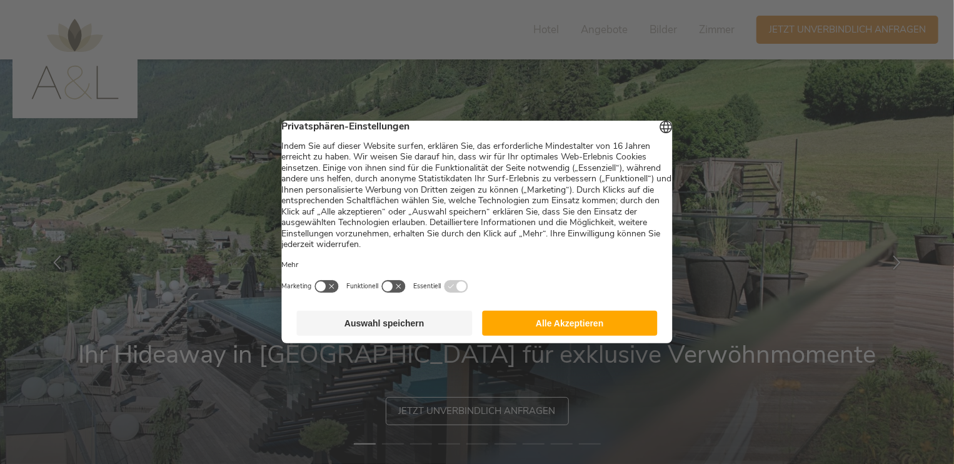
click at [543, 327] on button "Alle Akzeptieren" at bounding box center [570, 323] width 176 height 25
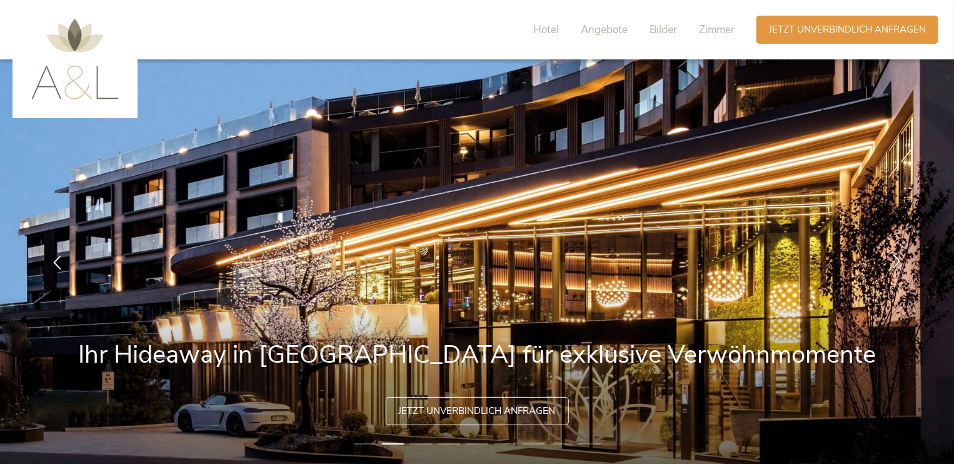
click at [891, 255] on icon at bounding box center [896, 261] width 14 height 14
click at [891, 254] on icon at bounding box center [896, 261] width 14 height 14
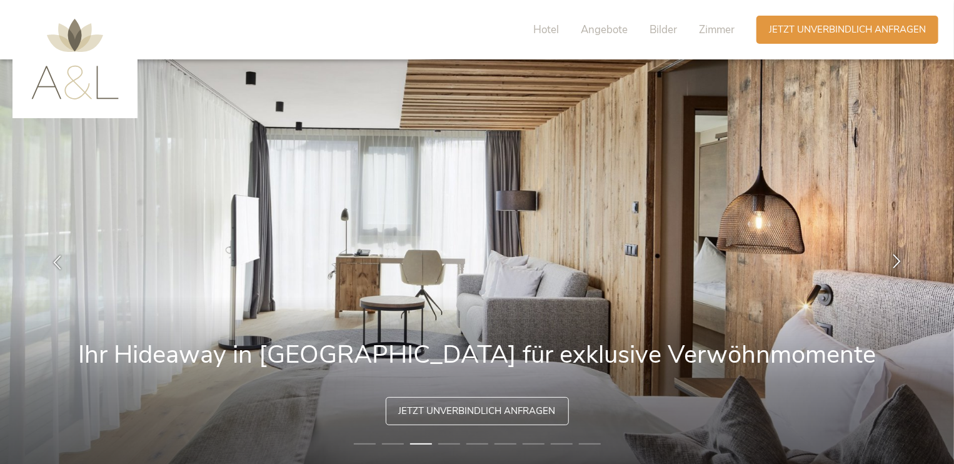
click at [891, 254] on icon at bounding box center [896, 261] width 14 height 14
click at [898, 258] on icon at bounding box center [896, 261] width 14 height 14
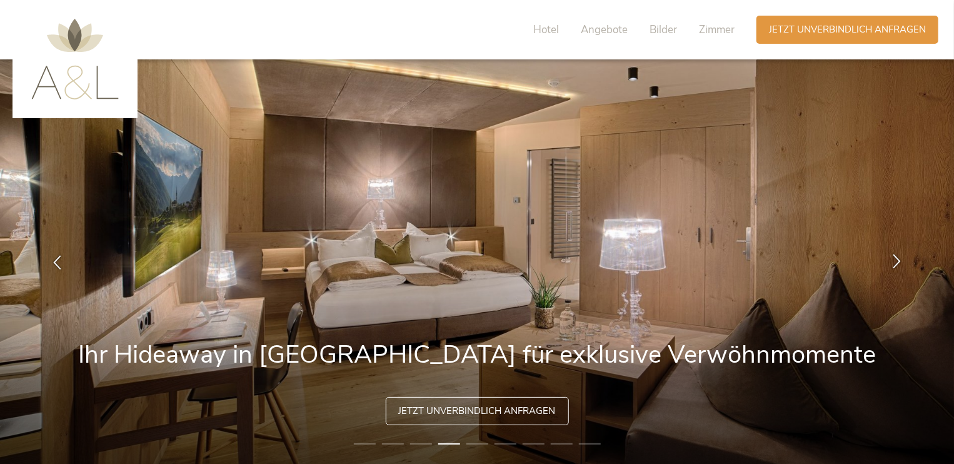
click at [898, 257] on icon at bounding box center [896, 261] width 14 height 14
click at [897, 257] on icon at bounding box center [896, 261] width 14 height 14
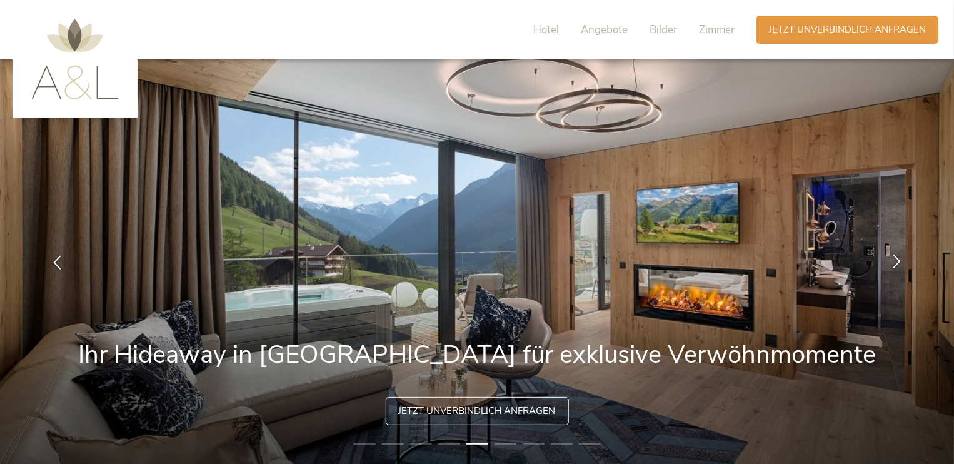
click at [897, 257] on icon at bounding box center [896, 261] width 14 height 14
click at [896, 256] on icon at bounding box center [896, 261] width 14 height 14
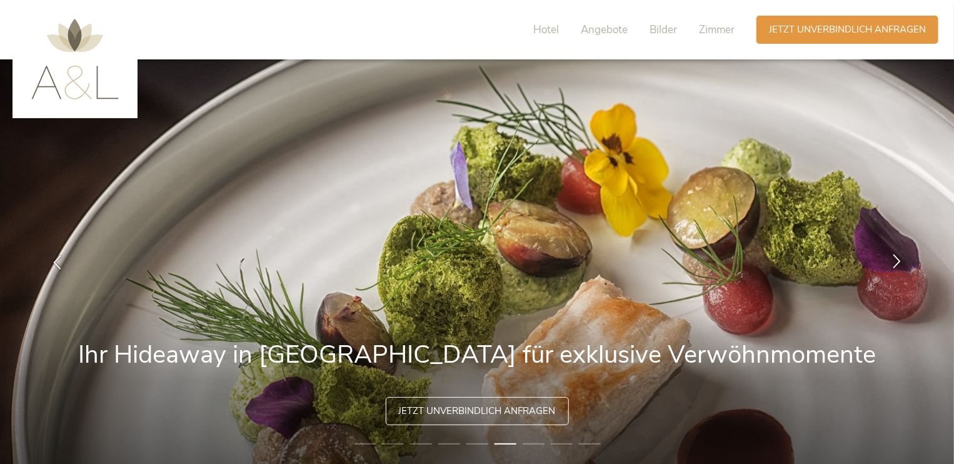
click at [895, 254] on icon at bounding box center [896, 261] width 14 height 14
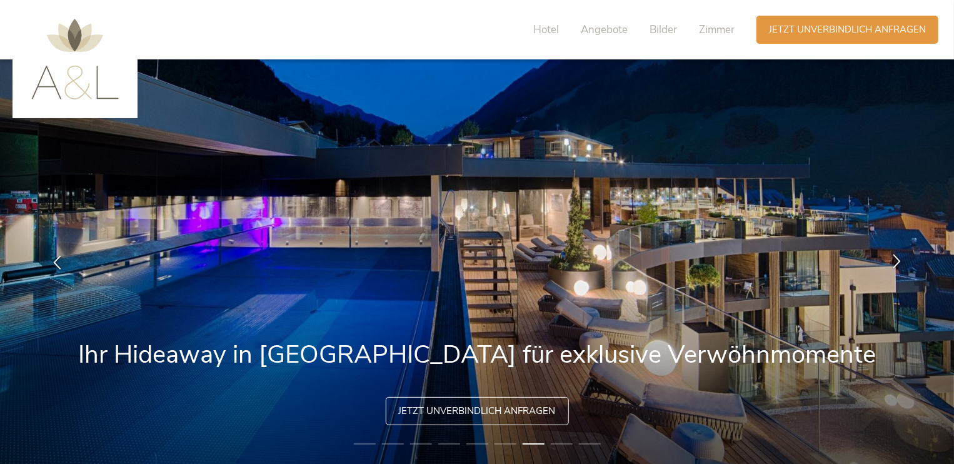
click at [895, 254] on icon at bounding box center [896, 261] width 14 height 14
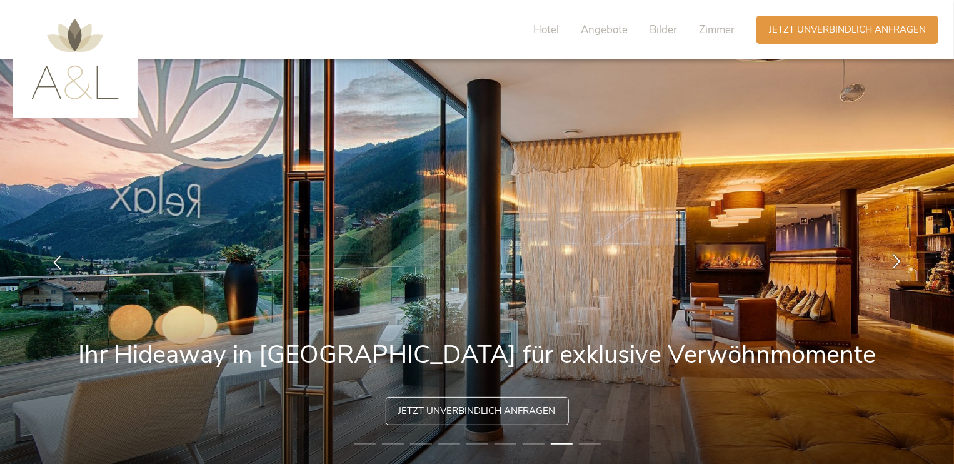
click at [895, 254] on icon at bounding box center [896, 261] width 14 height 14
click at [552, 25] on span "Hotel" at bounding box center [546, 30] width 26 height 14
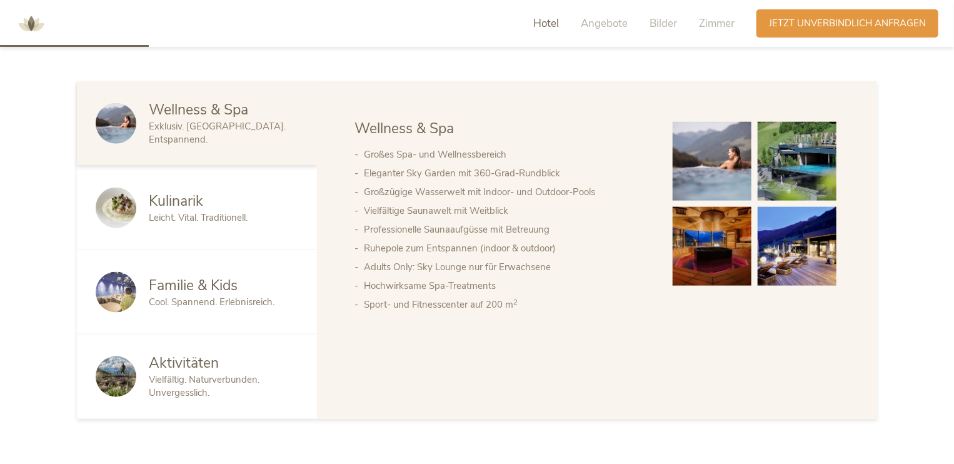
scroll to position [696, 0]
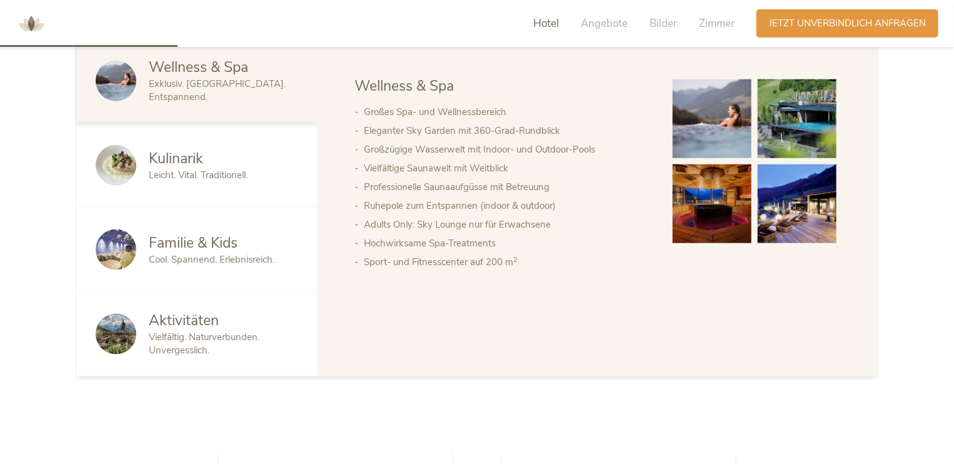
click at [203, 264] on span "Cool. Spannend. Erlebnisreich." at bounding box center [212, 259] width 126 height 13
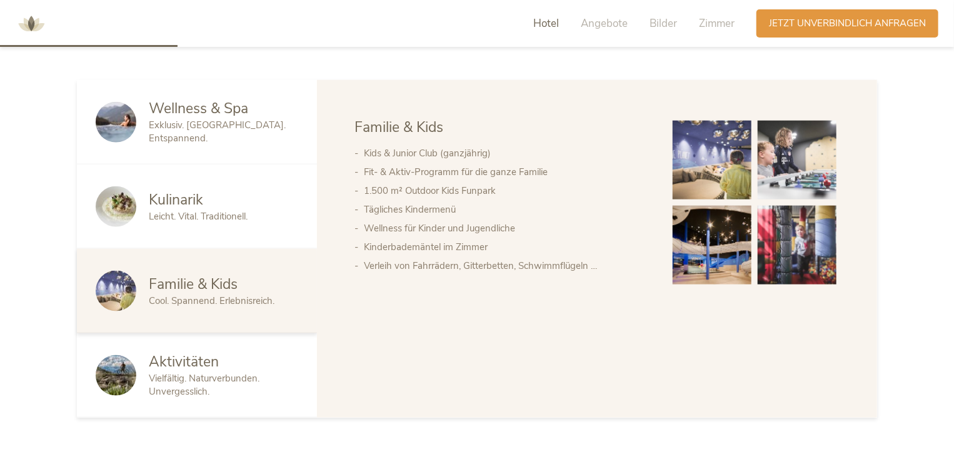
scroll to position [634, 0]
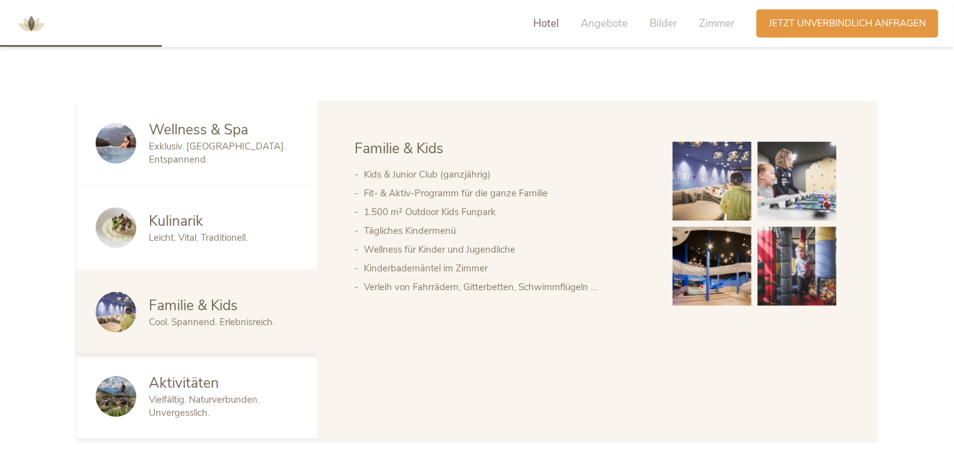
click at [701, 253] on img at bounding box center [712, 266] width 79 height 79
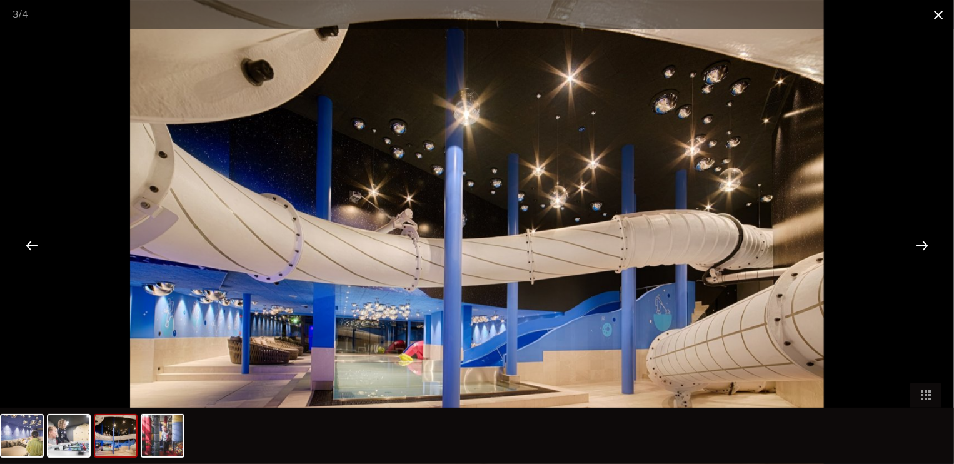
click at [940, 12] on span at bounding box center [938, 14] width 31 height 29
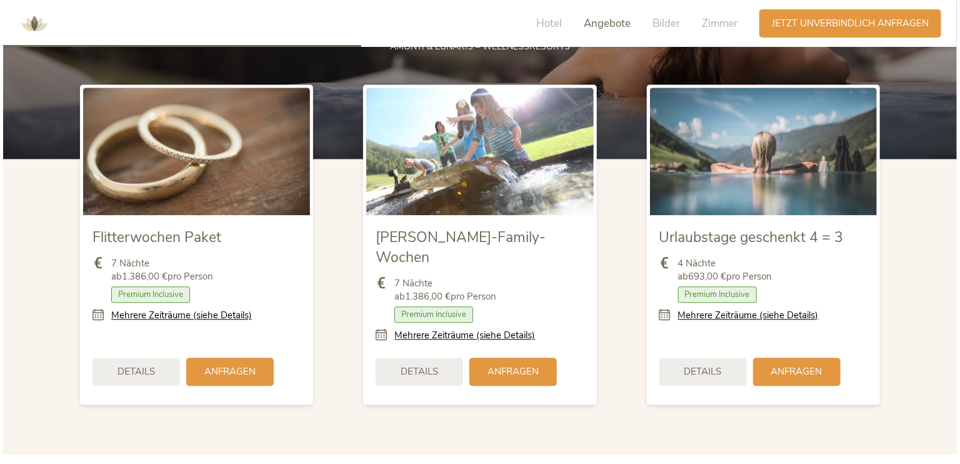
scroll to position [1384, 0]
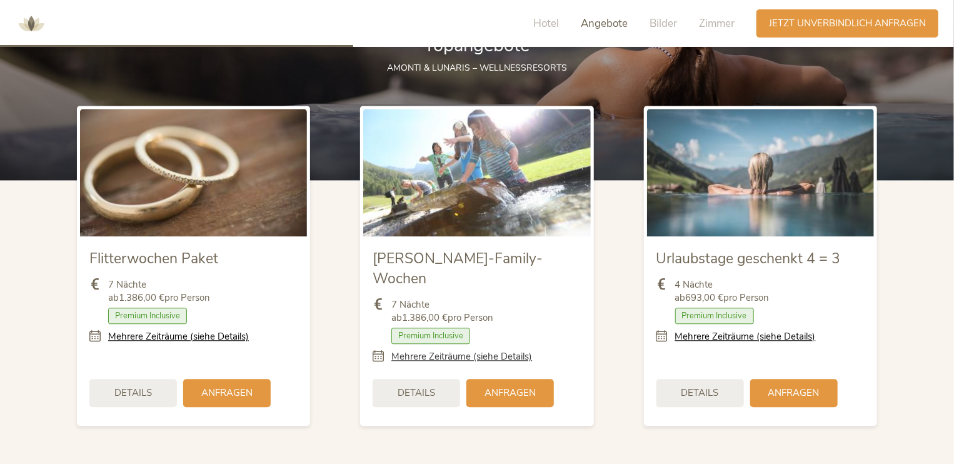
click at [456, 350] on link "Mehrere Zeiträume (siehe Details)" at bounding box center [461, 356] width 141 height 13
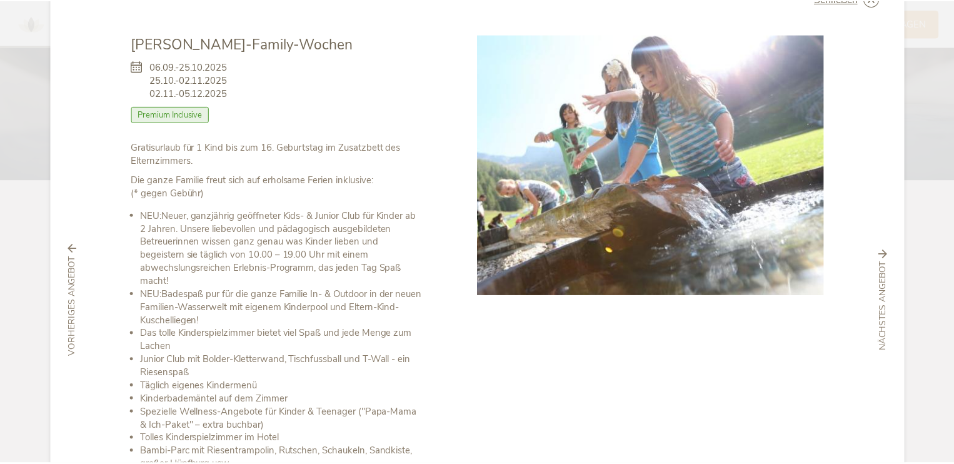
scroll to position [0, 0]
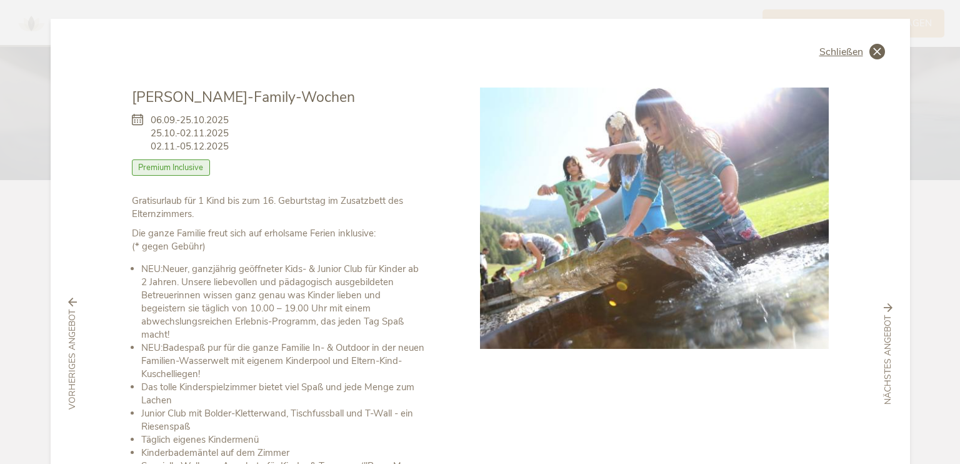
click at [874, 57] on icon at bounding box center [877, 52] width 16 height 16
